Goal: Task Accomplishment & Management: Complete application form

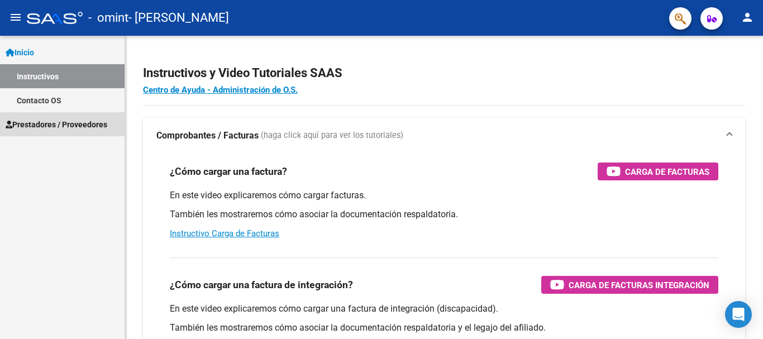
click at [62, 123] on span "Prestadores / Proveedores" at bounding box center [57, 124] width 102 height 12
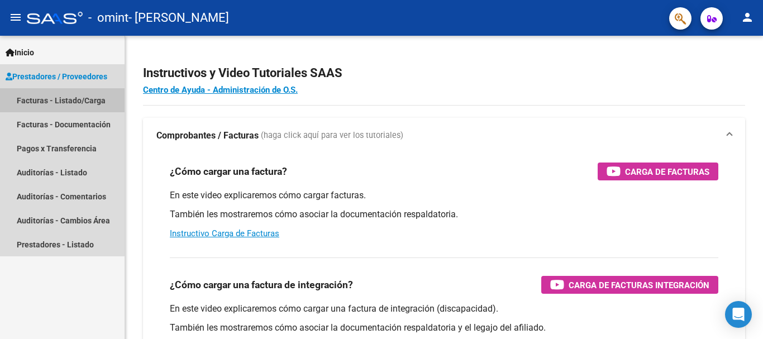
click at [61, 99] on link "Facturas - Listado/Carga" at bounding box center [62, 100] width 125 height 24
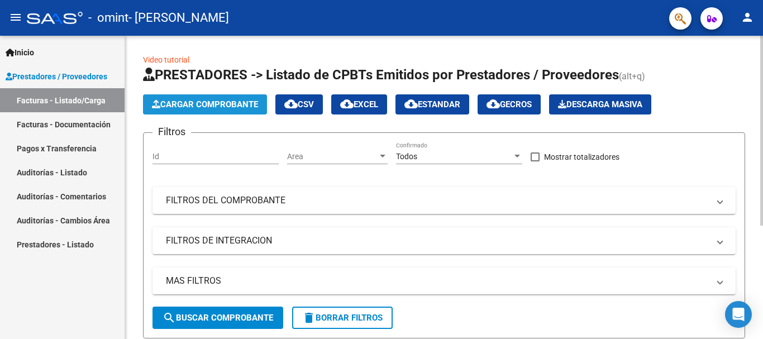
click at [200, 99] on button "Cargar Comprobante" at bounding box center [205, 104] width 124 height 20
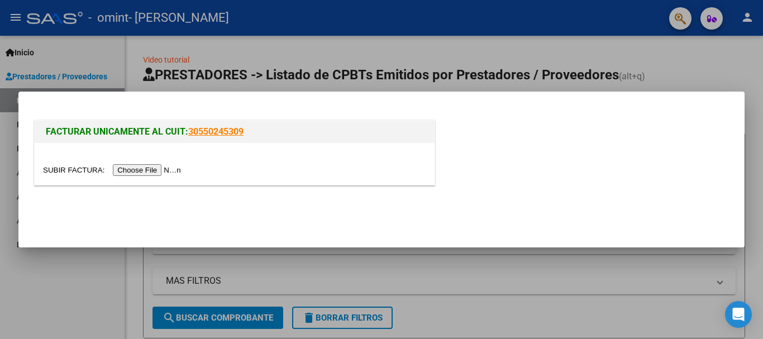
click at [148, 169] on input "file" at bounding box center [113, 170] width 141 height 12
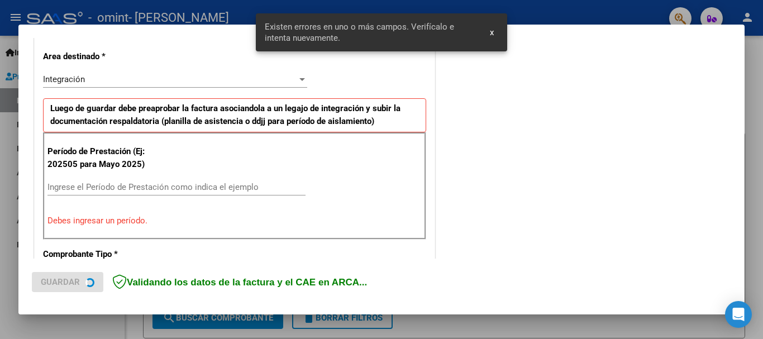
scroll to position [258, 0]
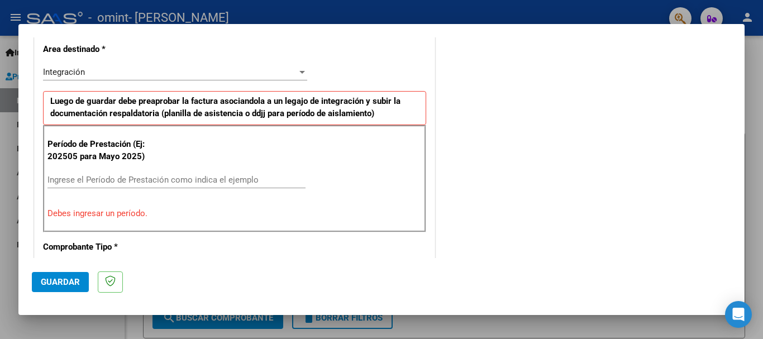
click at [100, 72] on div "Integración" at bounding box center [170, 72] width 254 height 10
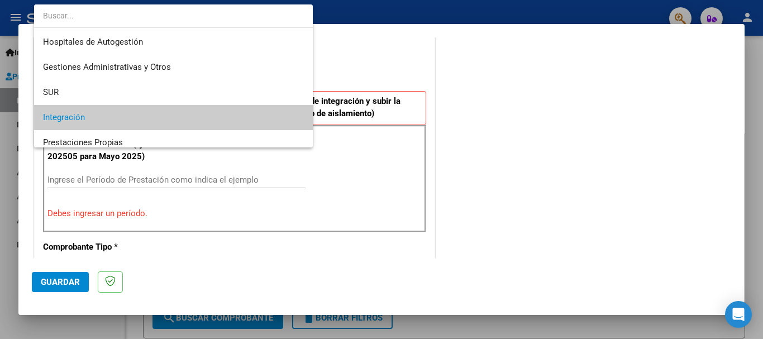
scroll to position [46, 0]
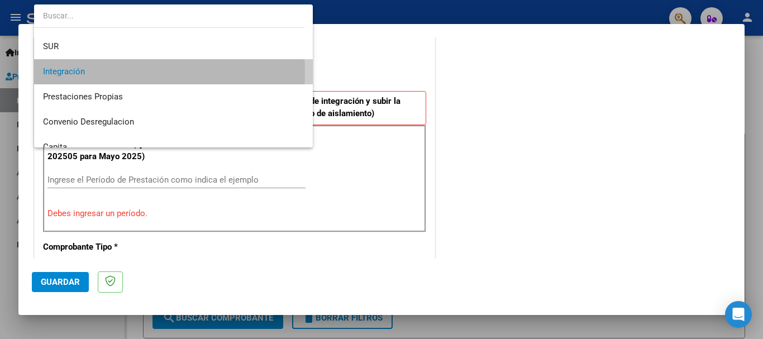
click at [100, 72] on span "Integración" at bounding box center [173, 71] width 261 height 25
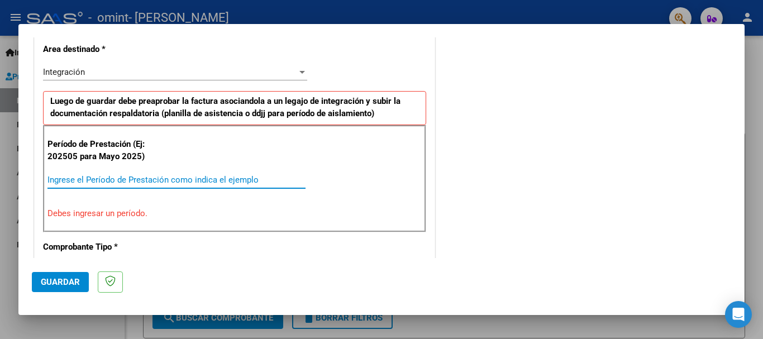
click at [64, 179] on input "Ingrese el Período de Prestación como indica el ejemplo" at bounding box center [176, 180] width 258 height 10
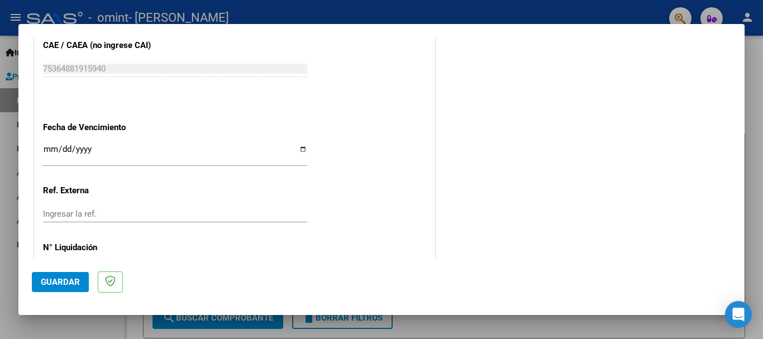
scroll to position [721, 0]
type input "202508"
click at [49, 146] on input "Ingresar la fecha" at bounding box center [175, 153] width 264 height 18
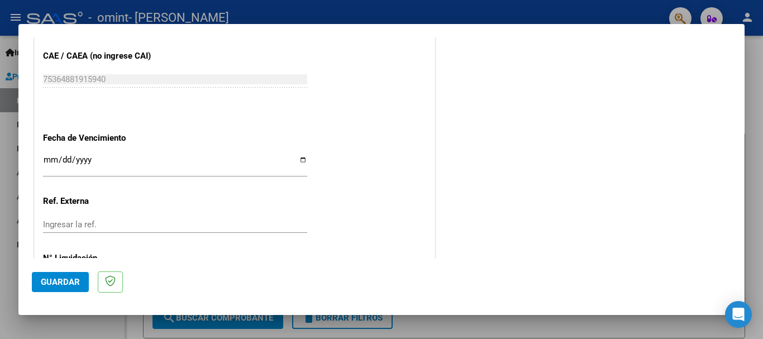
scroll to position [715, 0]
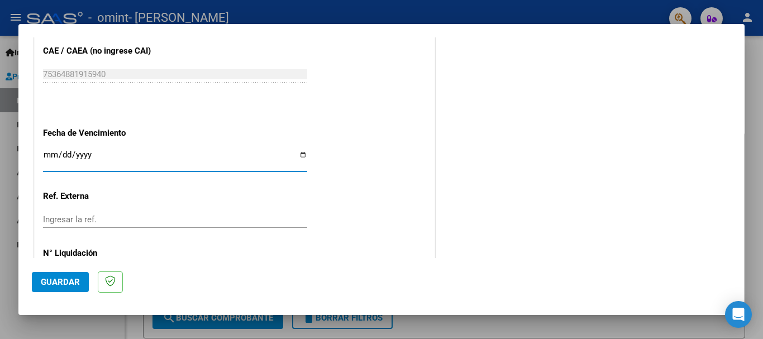
click at [66, 155] on input "Ingresar la fecha" at bounding box center [175, 159] width 264 height 18
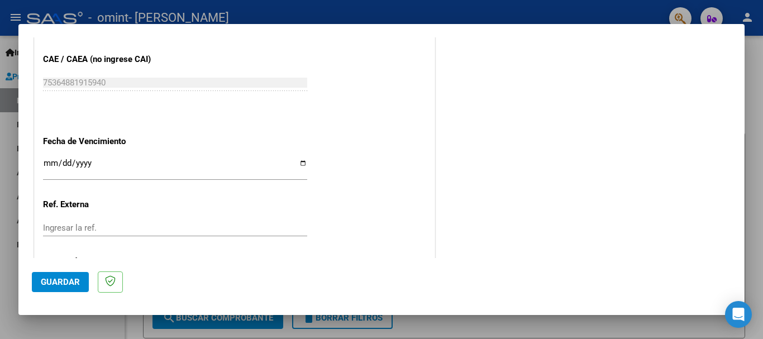
scroll to position [706, 0]
click at [75, 164] on input "Ingresar la fecha" at bounding box center [175, 168] width 264 height 18
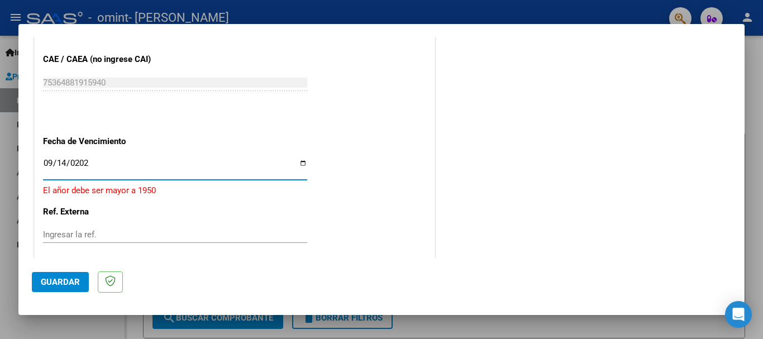
type input "[DATE]"
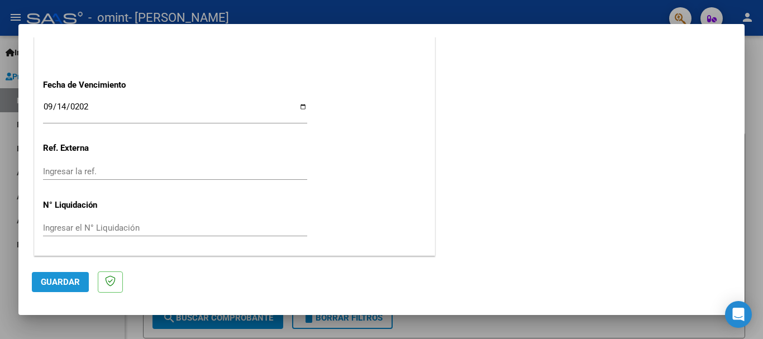
click at [55, 280] on span "Guardar" at bounding box center [60, 282] width 39 height 10
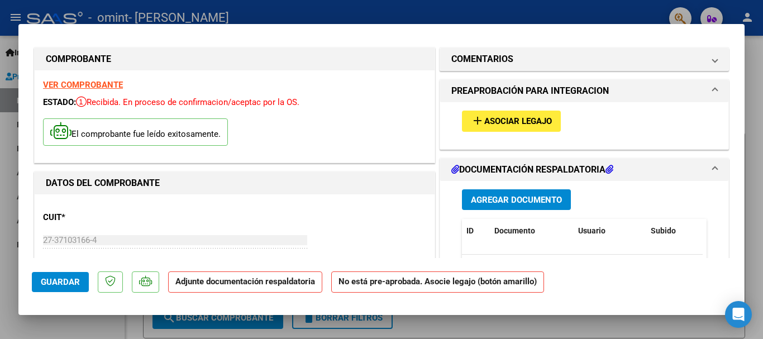
scroll to position [3, 0]
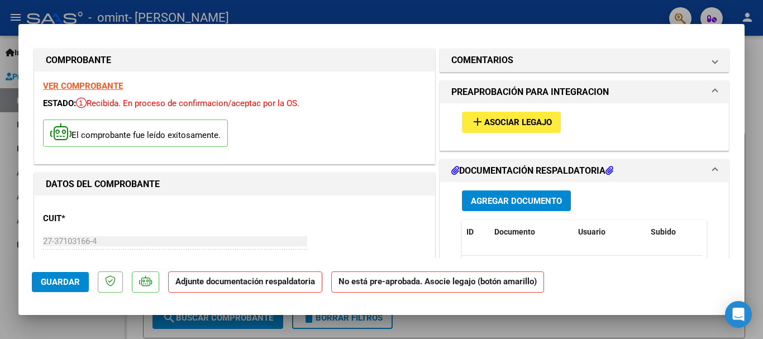
click at [513, 123] on span "Asociar Legajo" at bounding box center [518, 123] width 68 height 10
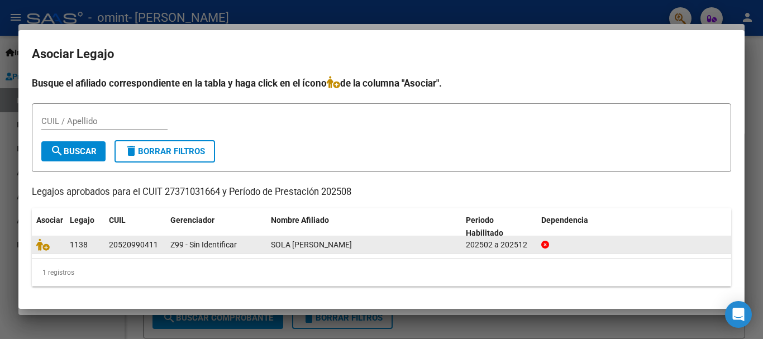
click at [270, 250] on datatable-body-cell "SOLA [PERSON_NAME]" at bounding box center [364, 244] width 195 height 17
click at [323, 244] on span "SOLA [PERSON_NAME]" at bounding box center [311, 244] width 81 height 9
click at [518, 246] on div "202502 a 202512" at bounding box center [499, 245] width 66 height 13
click at [184, 244] on span "Z99 - Sin Identificar" at bounding box center [203, 244] width 66 height 9
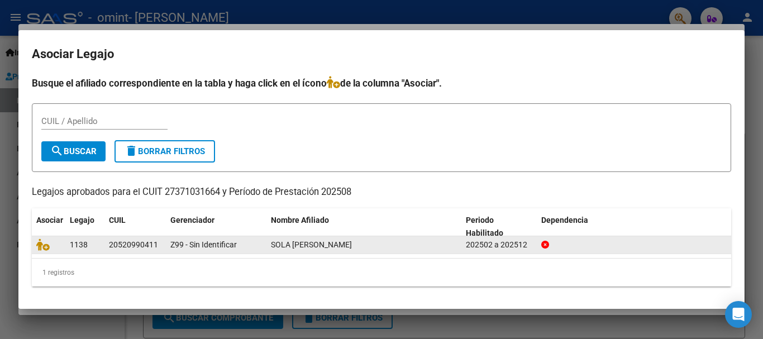
click at [136, 247] on div "20520990411" at bounding box center [133, 245] width 49 height 13
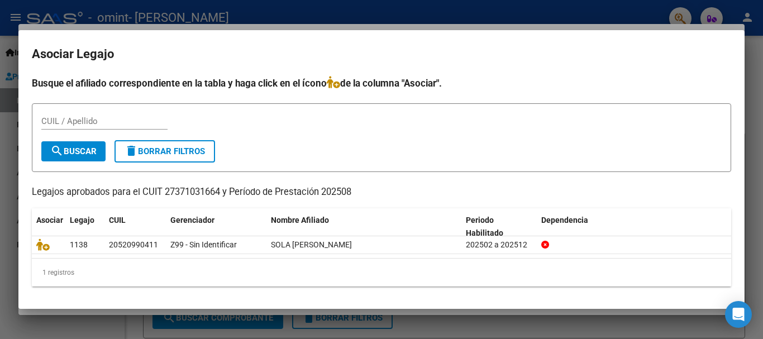
click at [69, 114] on div "CUIL / Apellido" at bounding box center [104, 121] width 126 height 17
type input "20520990411"
click at [49, 220] on span "Asociar" at bounding box center [49, 220] width 27 height 9
click at [81, 267] on div "1 registros" at bounding box center [382, 273] width 700 height 28
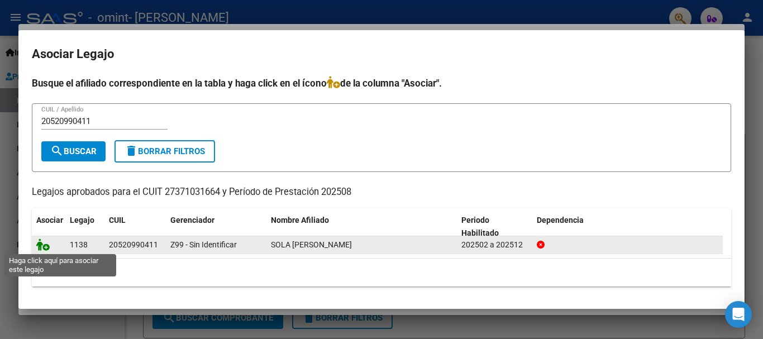
click at [45, 248] on icon at bounding box center [42, 245] width 13 height 12
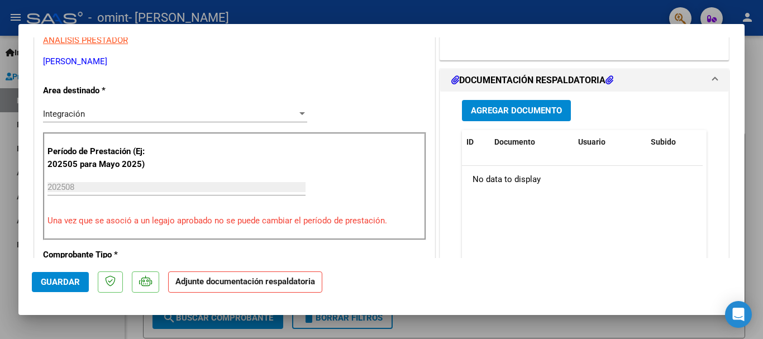
scroll to position [239, 0]
click at [527, 109] on span "Agregar Documento" at bounding box center [516, 111] width 91 height 10
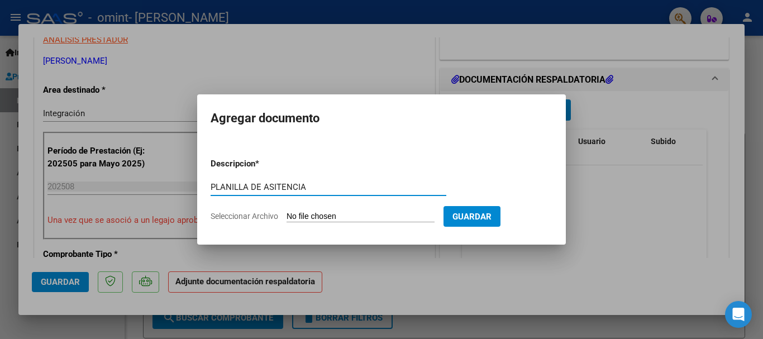
type input "PLANILLA DE ASITENCIA"
click at [354, 218] on input "Seleccionar Archivo" at bounding box center [361, 217] width 148 height 11
type input "C:\fakepath\[PERSON_NAME].pdf"
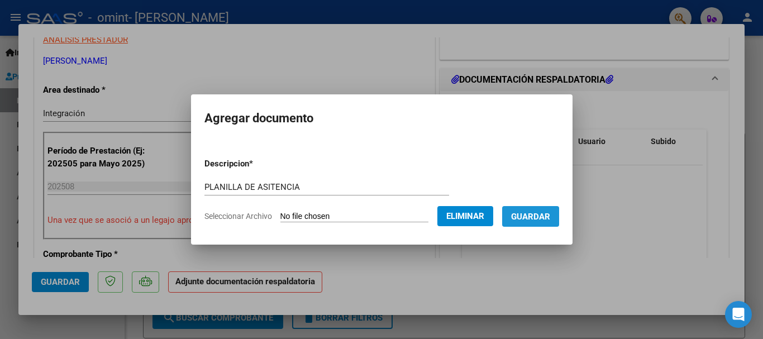
click at [549, 209] on button "Guardar" at bounding box center [530, 216] width 57 height 21
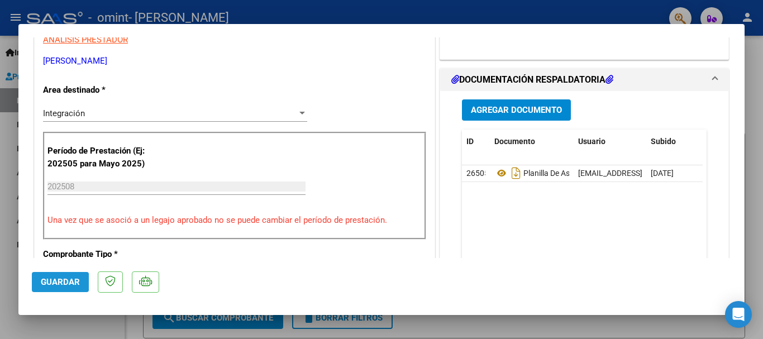
click at [61, 278] on span "Guardar" at bounding box center [60, 282] width 39 height 10
click at [59, 283] on span "Guardar" at bounding box center [60, 282] width 39 height 10
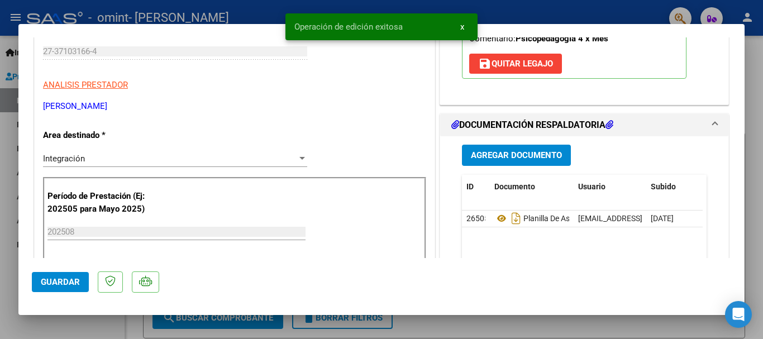
scroll to position [192, 0]
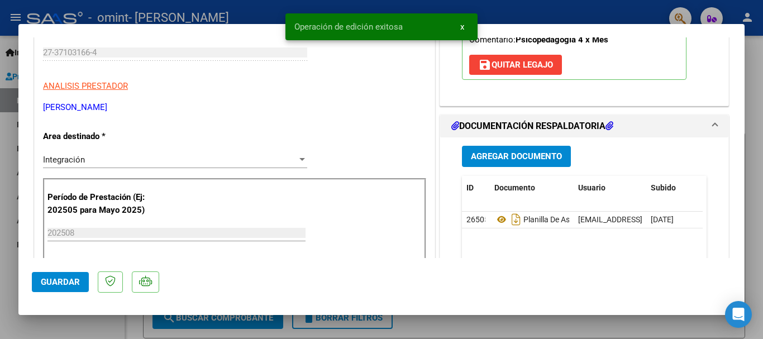
click at [754, 43] on div at bounding box center [381, 169] width 763 height 339
type input "$ 0,00"
